Goal: Transaction & Acquisition: Purchase product/service

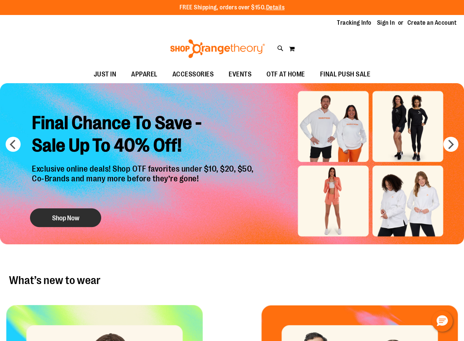
click at [53, 214] on button "Shop Now" at bounding box center [65, 217] width 71 height 19
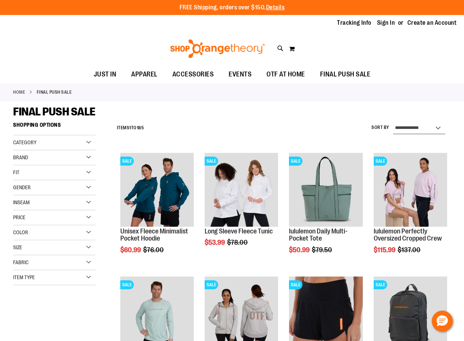
click at [404, 127] on select "**********" at bounding box center [419, 128] width 52 height 12
select select "*********"
click at [393, 122] on select "**********" at bounding box center [419, 128] width 52 height 12
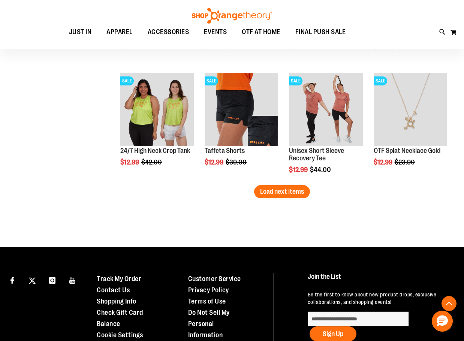
scroll to position [1056, 0]
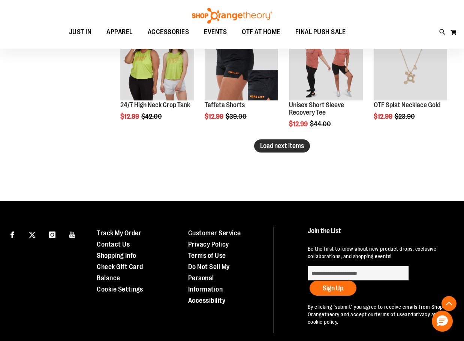
click at [265, 150] on button "Load next items" at bounding box center [282, 145] width 56 height 13
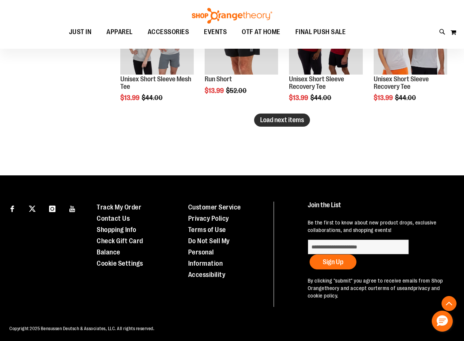
click at [302, 118] on span "Load next items" at bounding box center [282, 119] width 44 height 7
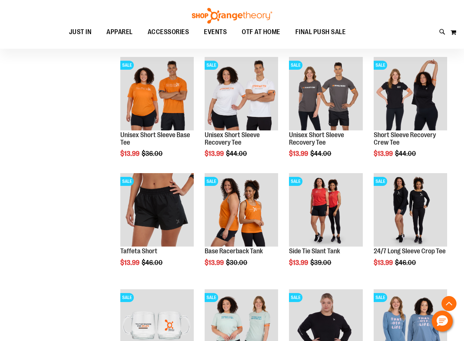
scroll to position [1618, 0]
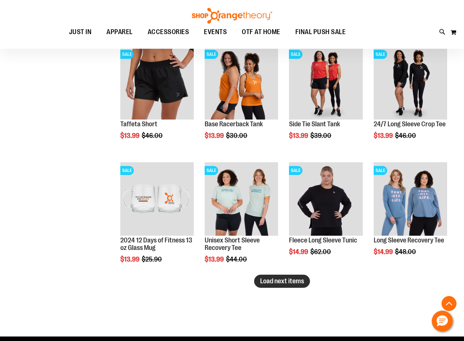
click at [271, 280] on span "Load next items" at bounding box center [282, 280] width 44 height 7
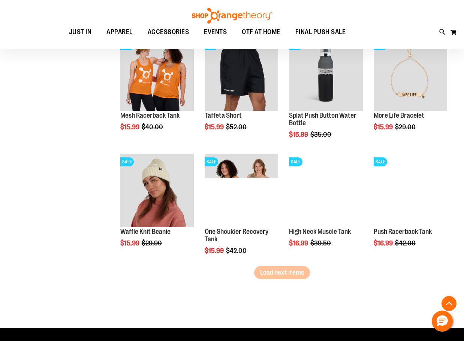
scroll to position [1993, 0]
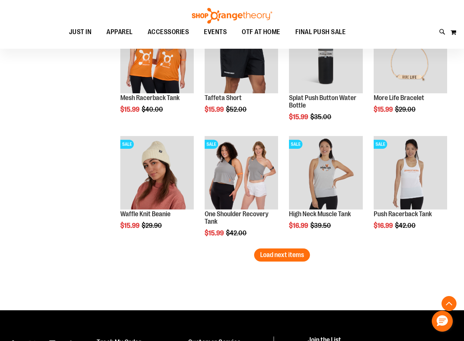
click at [282, 257] on span "Load next items" at bounding box center [282, 254] width 44 height 7
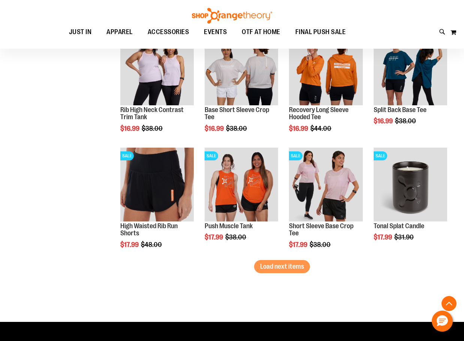
scroll to position [2330, 0]
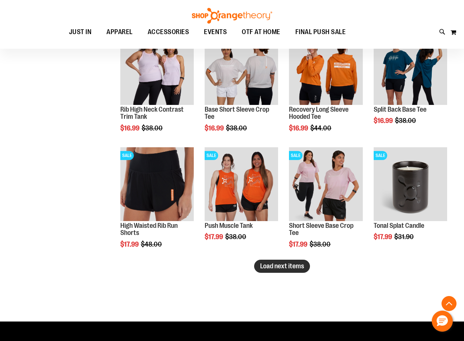
click at [265, 268] on span "Load next items" at bounding box center [282, 265] width 44 height 7
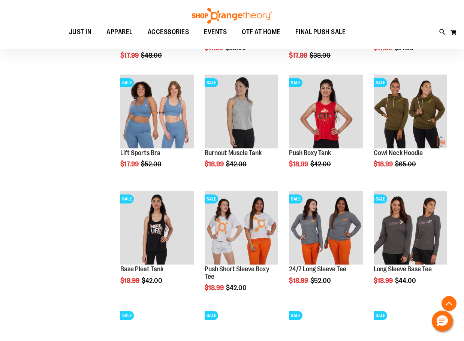
scroll to position [2626, 0]
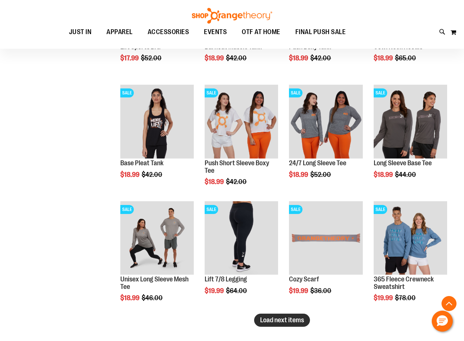
click at [291, 322] on span "Load next items" at bounding box center [282, 319] width 44 height 7
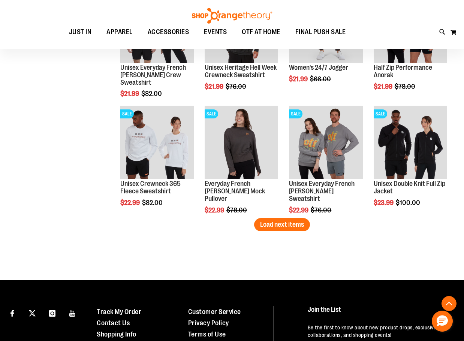
scroll to position [3113, 0]
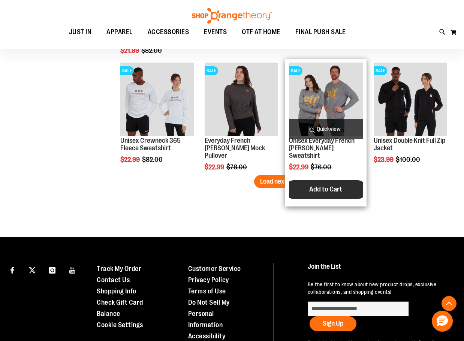
click at [294, 184] on button "Add to Cart" at bounding box center [326, 189] width 82 height 19
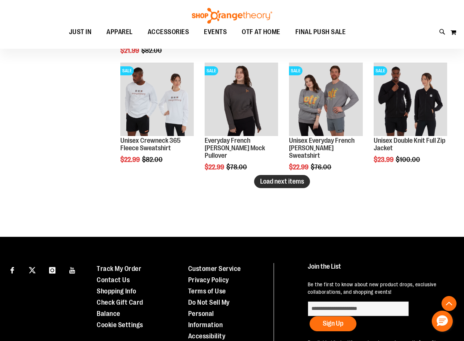
click at [268, 184] on span "Load next items" at bounding box center [282, 181] width 44 height 7
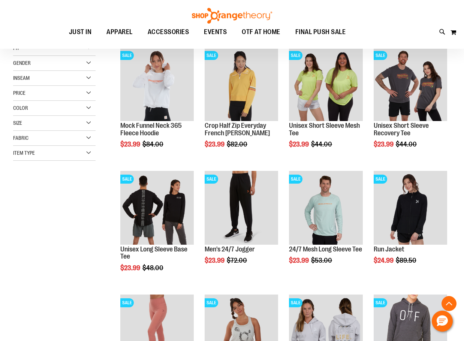
scroll to position [55, 0]
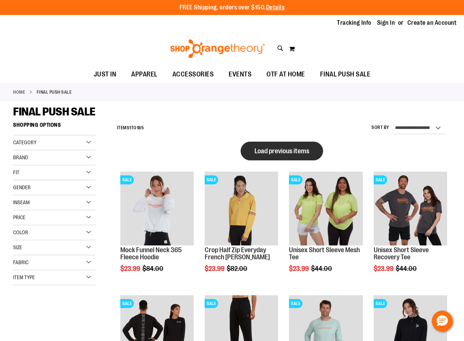
click at [319, 150] on button "Load previous items" at bounding box center [282, 151] width 82 height 19
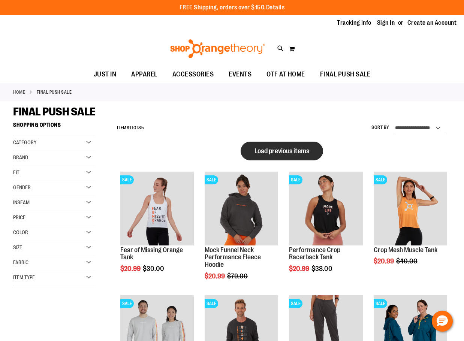
click at [263, 155] on button "Load previous items" at bounding box center [282, 151] width 82 height 19
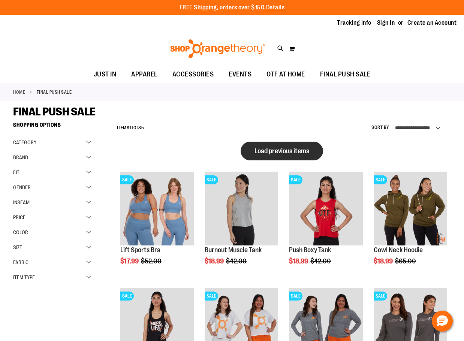
click at [269, 148] on span "Load previous items" at bounding box center [282, 150] width 55 height 7
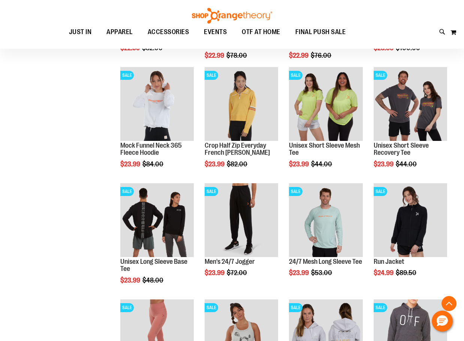
scroll to position [1162, 0]
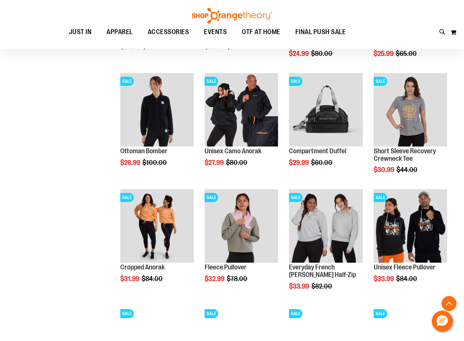
scroll to position [1499, 0]
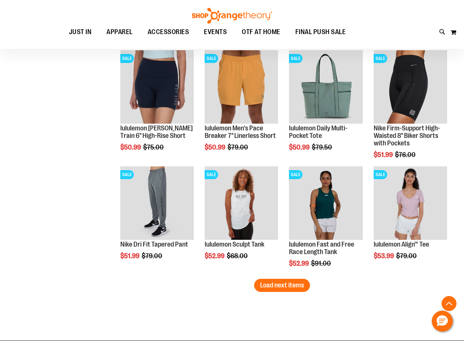
scroll to position [2062, 0]
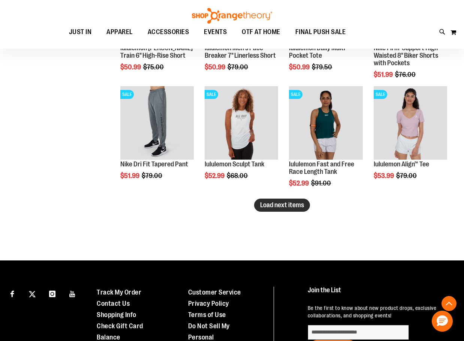
click at [296, 207] on span "Load next items" at bounding box center [282, 204] width 44 height 7
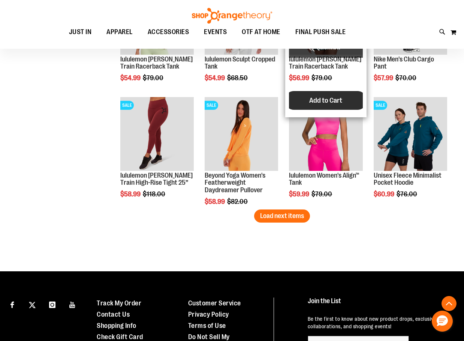
scroll to position [2408, 0]
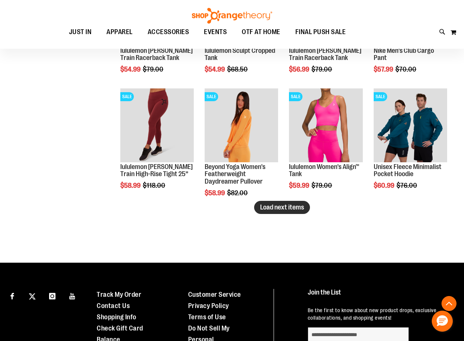
click at [287, 206] on span "Load next items" at bounding box center [282, 207] width 44 height 7
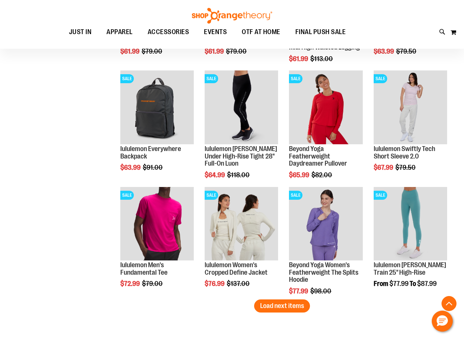
scroll to position [2671, 0]
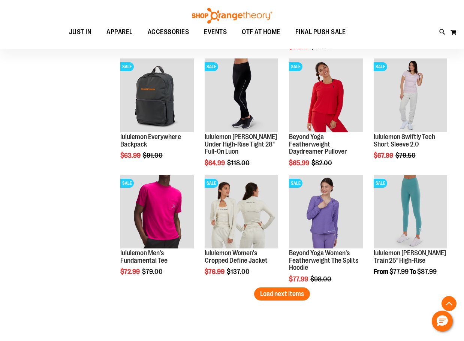
drag, startPoint x: 268, startPoint y: 292, endPoint x: 108, endPoint y: 228, distance: 172.0
click at [267, 292] on span "Load next items" at bounding box center [282, 293] width 44 height 7
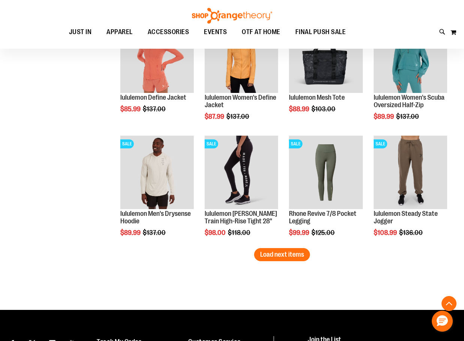
scroll to position [3068, 0]
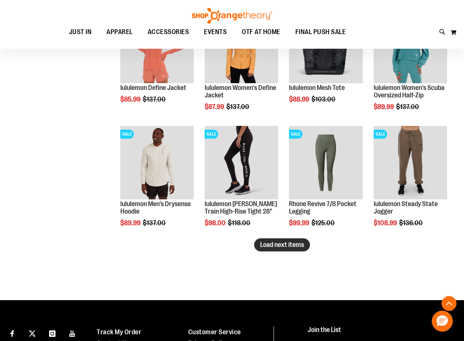
click at [276, 244] on span "Load next items" at bounding box center [282, 244] width 44 height 7
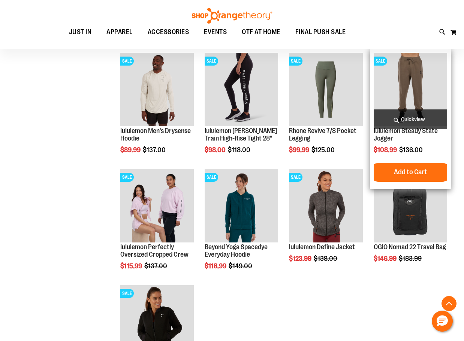
scroll to position [3143, 0]
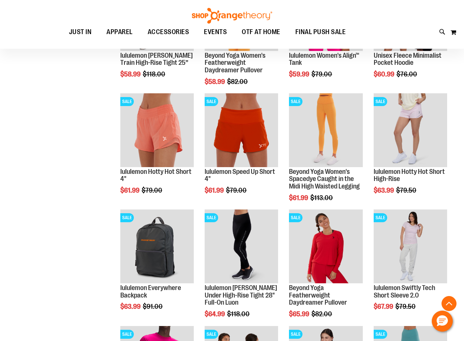
scroll to position [2543, 0]
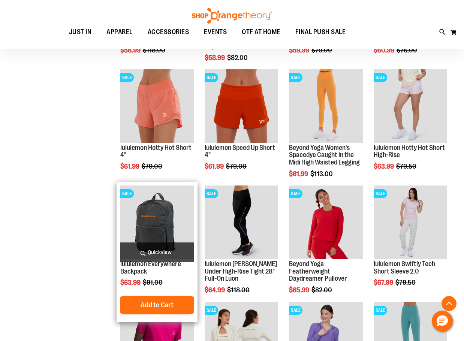
click at [165, 229] on img "product" at bounding box center [156, 222] width 73 height 73
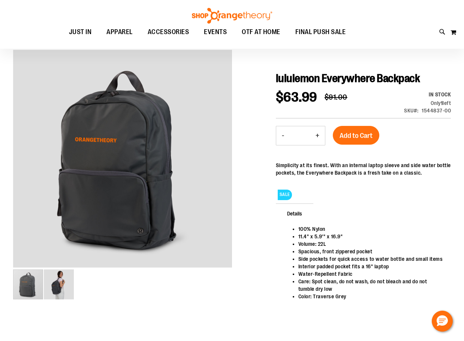
scroll to position [75, 0]
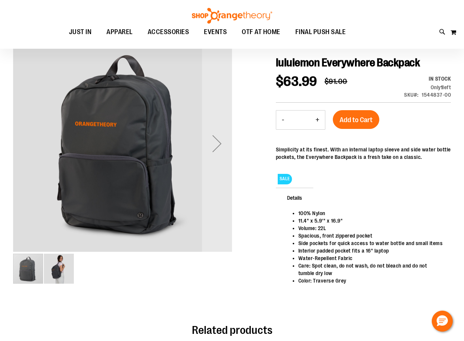
click at [60, 273] on img "image 2 of 2" at bounding box center [59, 269] width 30 height 30
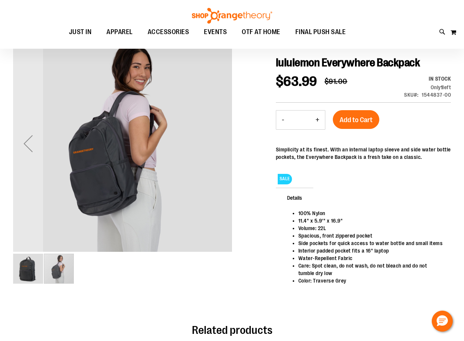
click at [38, 273] on img "image 1 of 2" at bounding box center [28, 269] width 30 height 30
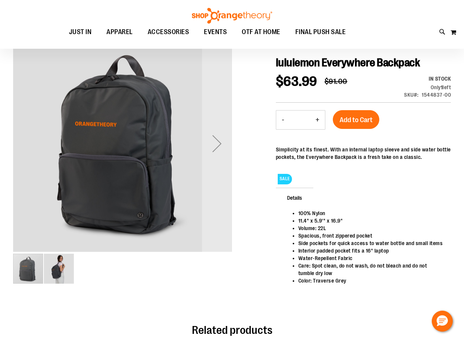
click at [60, 272] on img "image 2 of 2" at bounding box center [59, 269] width 30 height 30
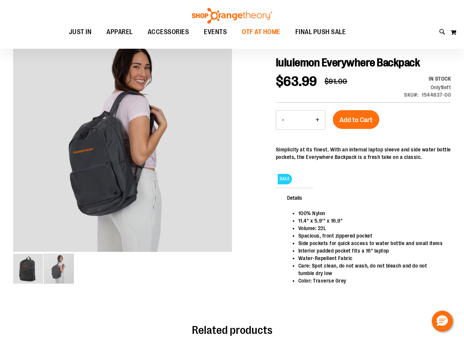
click at [252, 30] on span "OTF AT HOME" at bounding box center [261, 32] width 39 height 17
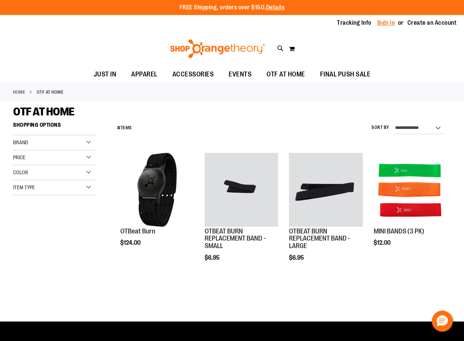
click at [394, 24] on link "Sign In" at bounding box center [386, 23] width 18 height 8
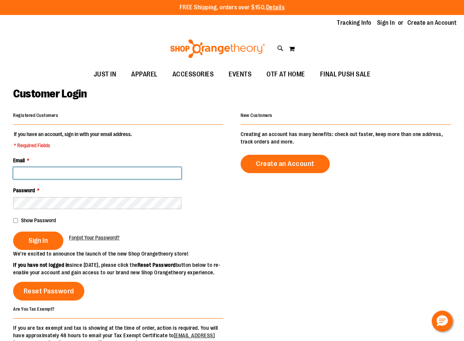
click at [129, 174] on input "Email *" at bounding box center [97, 173] width 168 height 12
type input "**********"
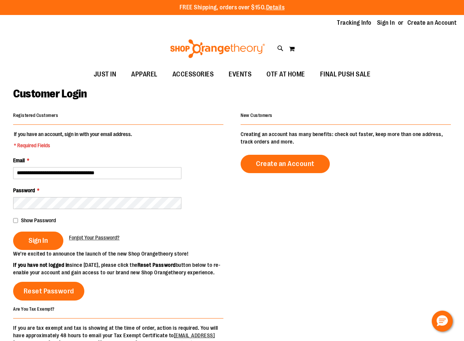
click at [128, 209] on fieldset "**********" at bounding box center [118, 190] width 210 height 120
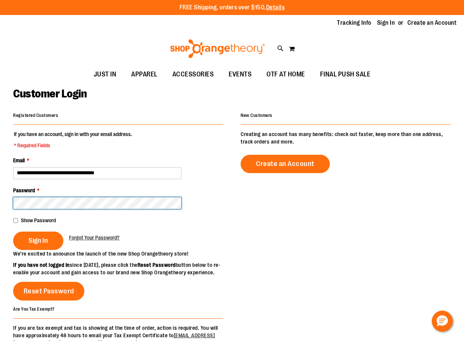
click at [13, 232] on button "Sign In" at bounding box center [38, 241] width 50 height 18
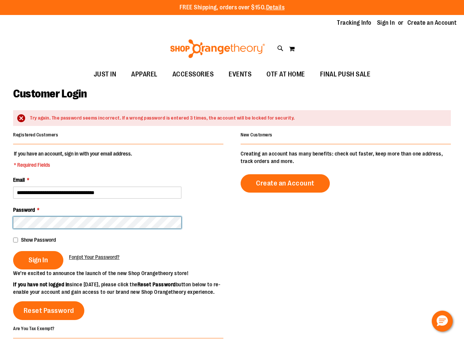
click at [13, 251] on button "Sign In" at bounding box center [38, 260] width 50 height 18
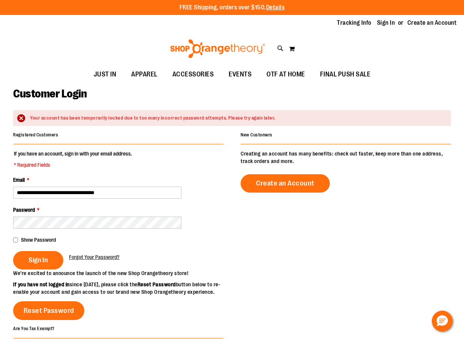
click at [47, 241] on span "Show Password" at bounding box center [38, 240] width 35 height 6
click at [39, 263] on span "Sign In" at bounding box center [37, 260] width 19 height 8
click at [46, 239] on span "Show Password" at bounding box center [38, 240] width 35 height 6
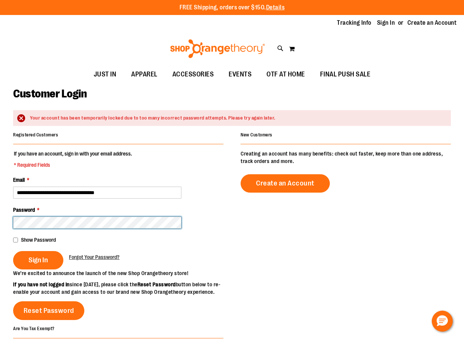
click at [13, 251] on button "Sign In" at bounding box center [38, 260] width 50 height 18
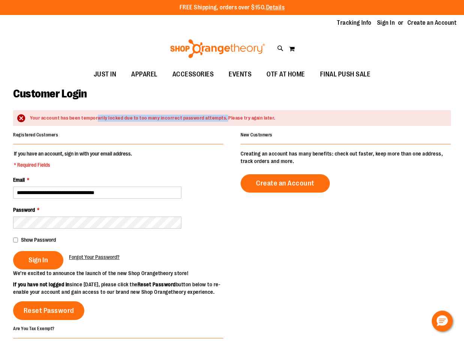
drag, startPoint x: 96, startPoint y: 117, endPoint x: 224, endPoint y: 117, distance: 128.6
click at [224, 117] on div "Your account has been temporarily locked due to too many incorrect password att…" at bounding box center [237, 118] width 414 height 7
click at [182, 157] on fieldset "**********" at bounding box center [118, 210] width 210 height 120
